Goal: Information Seeking & Learning: Find contact information

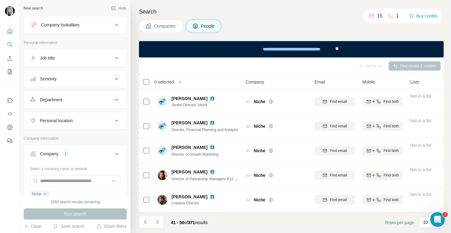
scroll to position [123, 0]
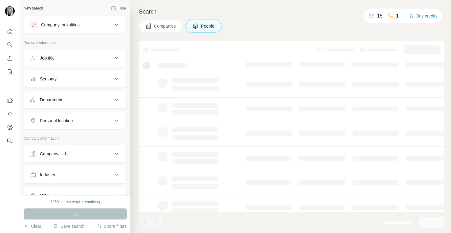
click at [85, 60] on div "Job title" at bounding box center [71, 58] width 83 height 6
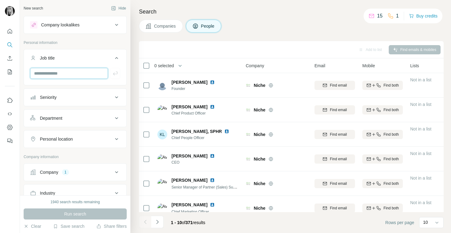
click at [66, 75] on input "text" at bounding box center [69, 73] width 78 height 11
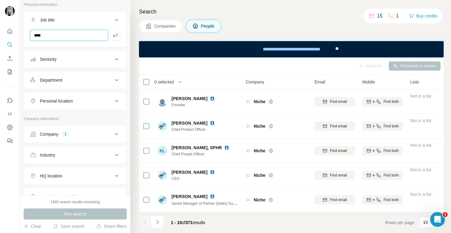
scroll to position [39, 0]
type input "****"
click at [118, 132] on icon at bounding box center [116, 133] width 7 height 7
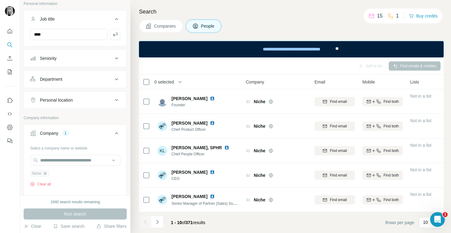
click at [44, 175] on icon "button" at bounding box center [45, 173] width 3 height 3
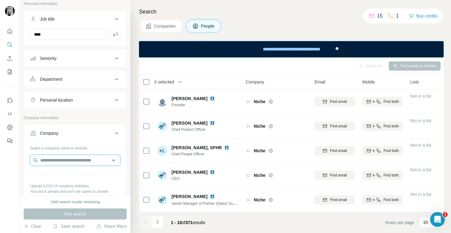
click at [55, 160] on input "text" at bounding box center [75, 160] width 90 height 11
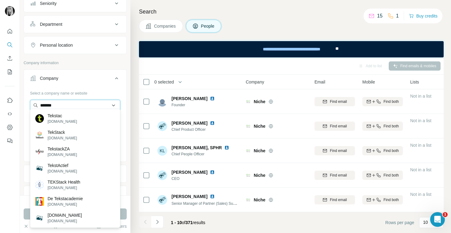
scroll to position [98, 0]
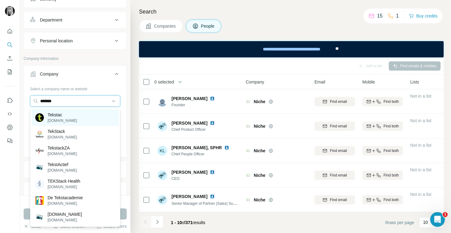
type input "*******"
click at [64, 116] on p "Tekstac" at bounding box center [62, 115] width 29 height 6
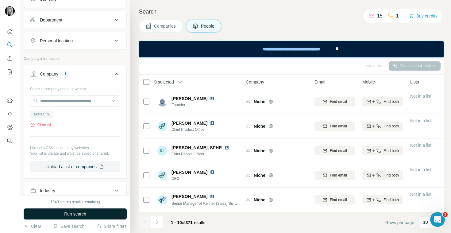
click at [69, 211] on span "Run search" at bounding box center [75, 214] width 22 height 6
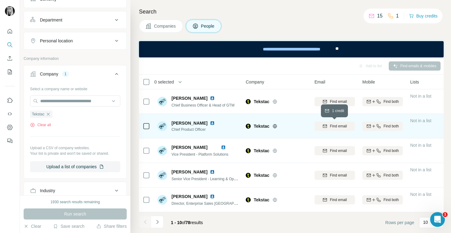
click at [339, 126] on span "Find email" at bounding box center [338, 126] width 17 height 6
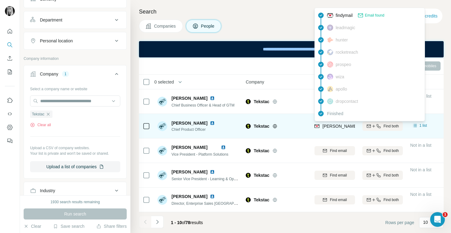
click at [340, 130] on div "[PERSON_NAME][EMAIL_ADDRESS][DOMAIN_NAME]" at bounding box center [370, 126] width 111 height 7
click at [350, 127] on span "[PERSON_NAME][EMAIL_ADDRESS][DOMAIN_NAME]" at bounding box center [377, 126] width 108 height 5
drag, startPoint x: 323, startPoint y: 126, endPoint x: 349, endPoint y: 128, distance: 25.5
click at [349, 128] on span "[PERSON_NAME][EMAIL_ADDRESS][DOMAIN_NAME]" at bounding box center [377, 126] width 108 height 5
click at [349, 131] on div "[PERSON_NAME][EMAIL_ADDRESS][DOMAIN_NAME]" at bounding box center [335, 126] width 41 height 17
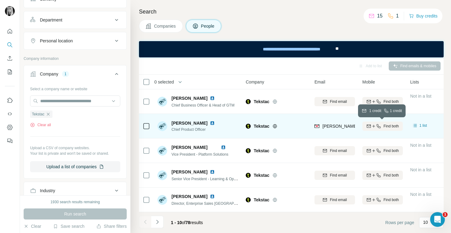
click at [387, 126] on span "Find both" at bounding box center [391, 126] width 15 height 6
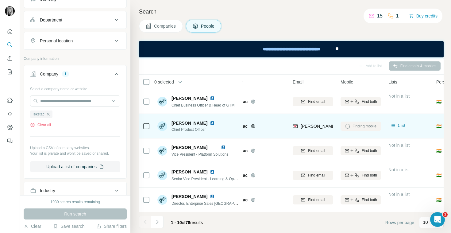
scroll to position [0, 18]
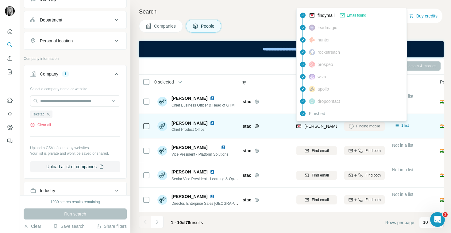
click at [329, 126] on span "[PERSON_NAME][EMAIL_ADDRESS][DOMAIN_NAME]" at bounding box center [359, 126] width 108 height 5
click at [332, 126] on span "[PERSON_NAME][EMAIL_ADDRESS][DOMAIN_NAME]" at bounding box center [359, 126] width 108 height 5
click at [336, 128] on span "[PERSON_NAME][EMAIL_ADDRESS][DOMAIN_NAME]" at bounding box center [359, 126] width 108 height 5
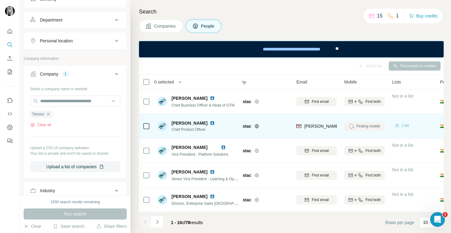
click at [406, 124] on span "1 list" at bounding box center [406, 126] width 8 height 6
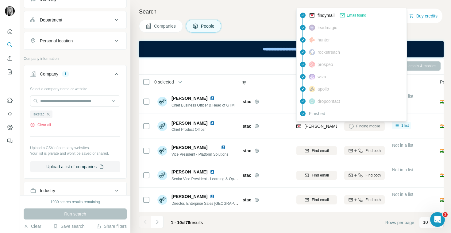
click at [313, 16] on img at bounding box center [312, 15] width 6 height 6
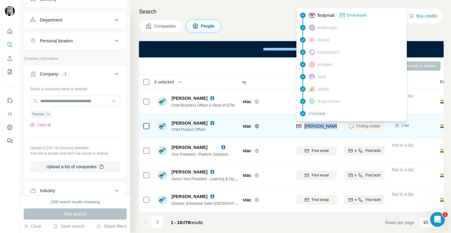
drag, startPoint x: 305, startPoint y: 127, endPoint x: 333, endPoint y: 130, distance: 28.4
click at [333, 130] on div "[PERSON_NAME][EMAIL_ADDRESS][DOMAIN_NAME]" at bounding box center [352, 126] width 111 height 7
copy span "[PERSON_NAME][EMAIL_ADDRESS][DOMAIN_NAME]"
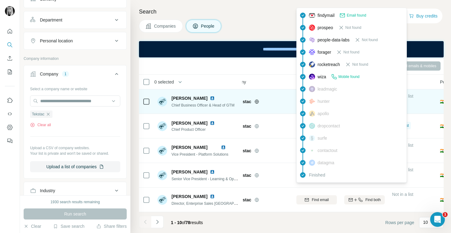
click at [273, 90] on td "Tekstac" at bounding box center [258, 101] width 69 height 25
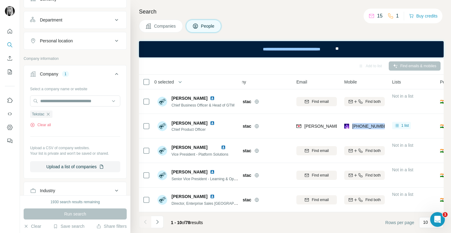
drag, startPoint x: 353, startPoint y: 127, endPoint x: 391, endPoint y: 124, distance: 38.2
click at [0, 0] on tr "Muthuselvan Ayyasamy Chief Product Officer Tekstac muthuselvan@tekstac.com +919…" at bounding box center [0, 0] width 0 height 0
copy tr "[PHONE_NUMBER]"
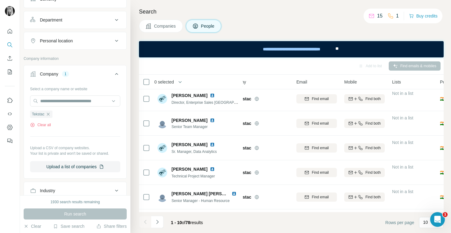
scroll to position [123, 18]
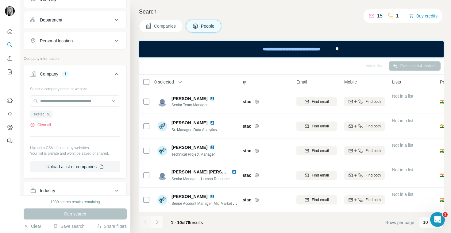
click at [161, 222] on button "Navigate to next page" at bounding box center [157, 222] width 12 height 12
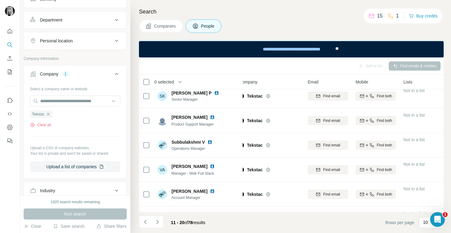
scroll to position [123, 7]
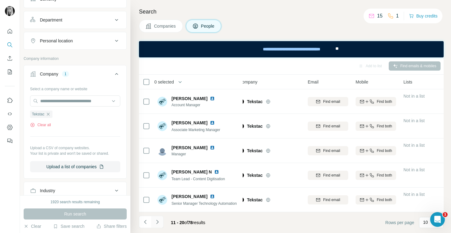
click at [160, 220] on icon "Navigate to next page" at bounding box center [157, 222] width 6 height 6
click at [160, 221] on icon "Navigate to next page" at bounding box center [157, 222] width 6 height 6
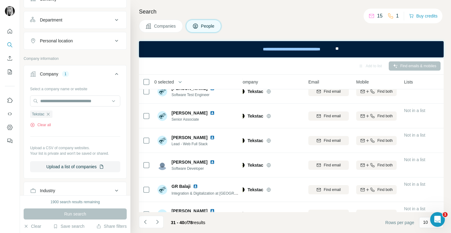
scroll to position [123, 6]
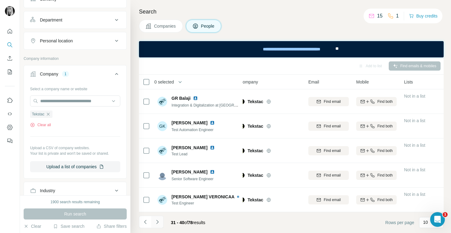
click at [161, 221] on button "Navigate to next page" at bounding box center [157, 222] width 12 height 12
click at [161, 222] on button "Navigate to next page" at bounding box center [157, 222] width 12 height 12
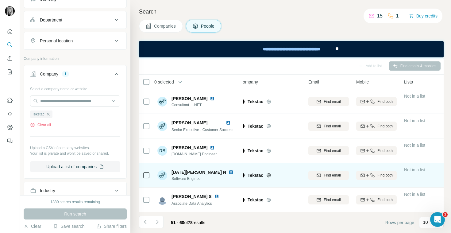
scroll to position [0, 6]
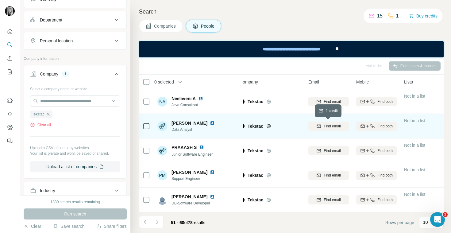
click at [332, 127] on span "Find email" at bounding box center [332, 126] width 17 height 6
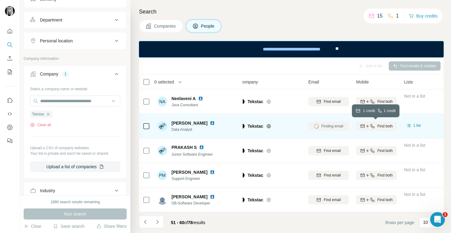
click at [376, 124] on div "Find both" at bounding box center [376, 126] width 41 height 6
click at [330, 125] on div "Finding email" at bounding box center [329, 126] width 41 height 17
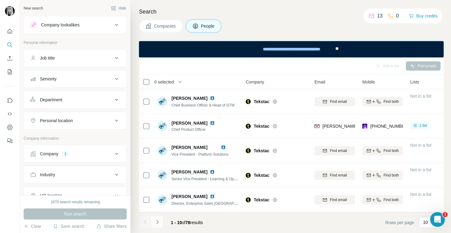
click at [158, 221] on icon "Navigate to next page" at bounding box center [157, 222] width 6 height 6
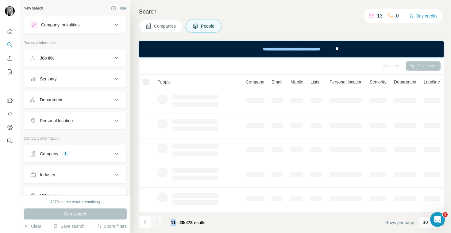
click at [158, 221] on div at bounding box center [157, 222] width 12 height 12
click at [158, 221] on icon "Navigate to next page" at bounding box center [157, 222] width 6 height 6
click at [158, 221] on div at bounding box center [157, 222] width 12 height 12
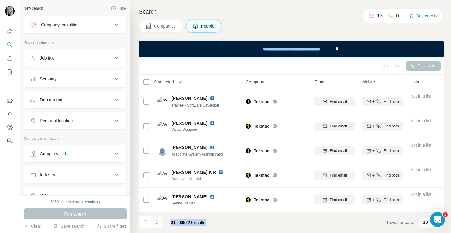
click at [158, 221] on icon "Navigate to next page" at bounding box center [157, 222] width 6 height 6
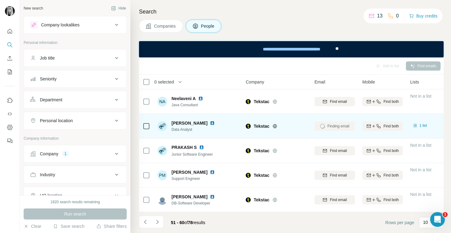
click at [329, 129] on div "Finding email" at bounding box center [335, 126] width 41 height 17
drag, startPoint x: 322, startPoint y: 129, endPoint x: 356, endPoint y: 127, distance: 33.5
click at [356, 127] on td "[PERSON_NAME][EMAIL_ADDRESS][DOMAIN_NAME]" at bounding box center [335, 126] width 48 height 25
copy span "[PERSON_NAME]@teknotu"
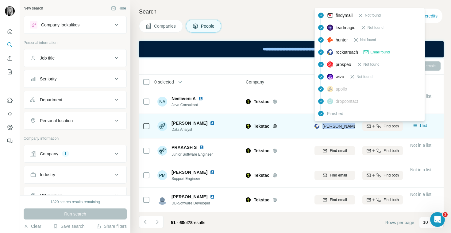
click at [317, 127] on img at bounding box center [317, 126] width 5 height 6
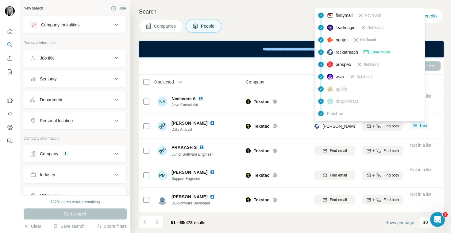
click at [369, 52] on icon at bounding box center [366, 52] width 6 height 6
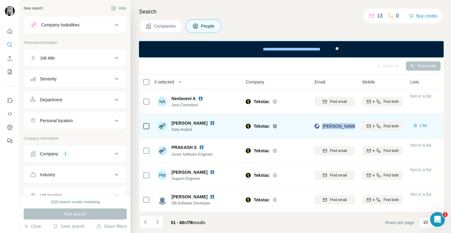
drag, startPoint x: 323, startPoint y: 128, endPoint x: 358, endPoint y: 129, distance: 35.0
click at [358, 129] on td "[PERSON_NAME][EMAIL_ADDRESS][DOMAIN_NAME]" at bounding box center [335, 126] width 48 height 25
copy span "[PERSON_NAME][EMAIL_ADDRESS][DOMAIN_NAME]"
